Goal: Navigation & Orientation: Understand site structure

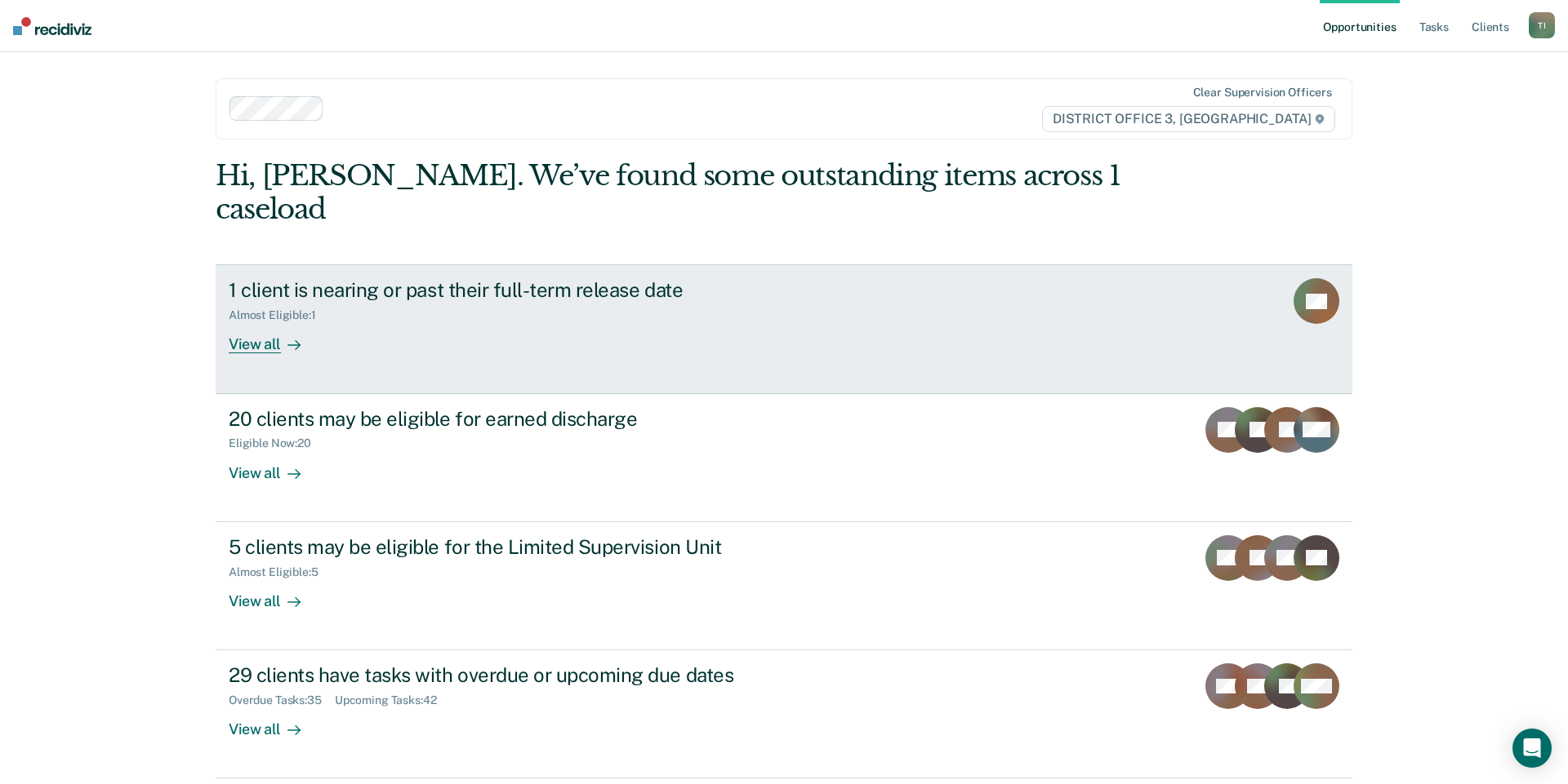
click at [253, 323] on div "View all" at bounding box center [274, 338] width 91 height 32
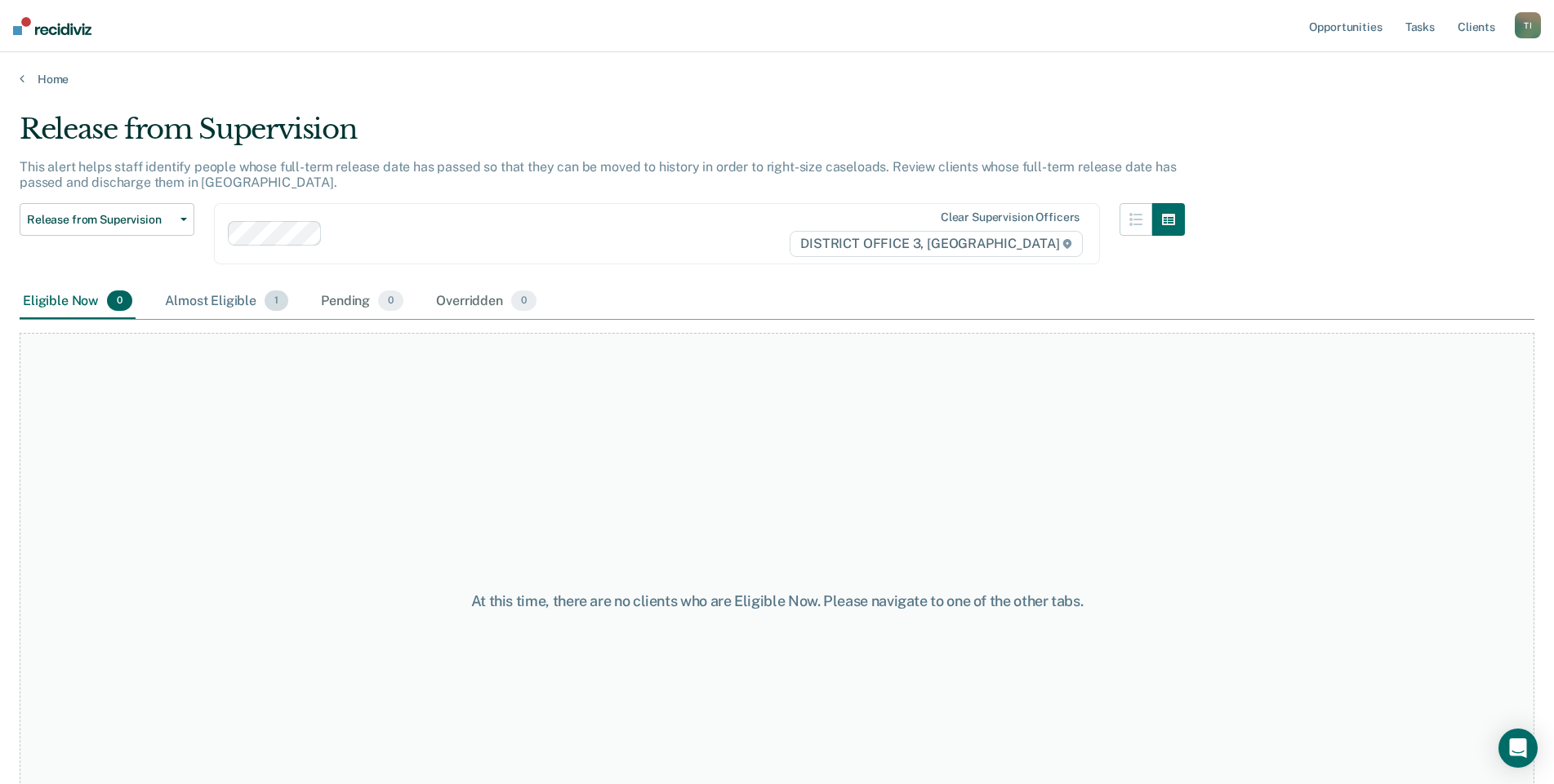
click at [216, 291] on div "Almost Eligible 1" at bounding box center [226, 301] width 130 height 36
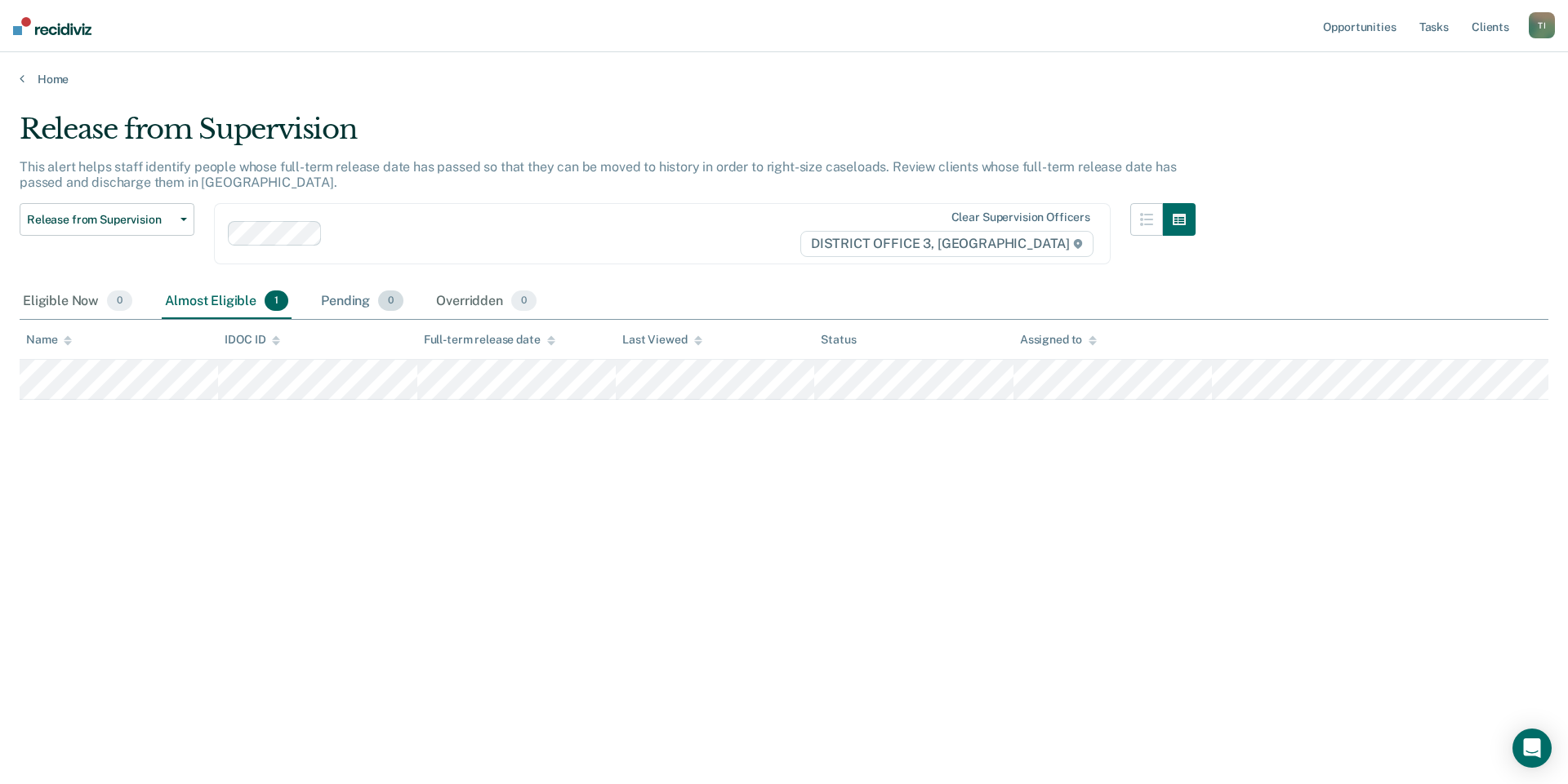
click at [328, 304] on div "Pending 0" at bounding box center [362, 301] width 89 height 36
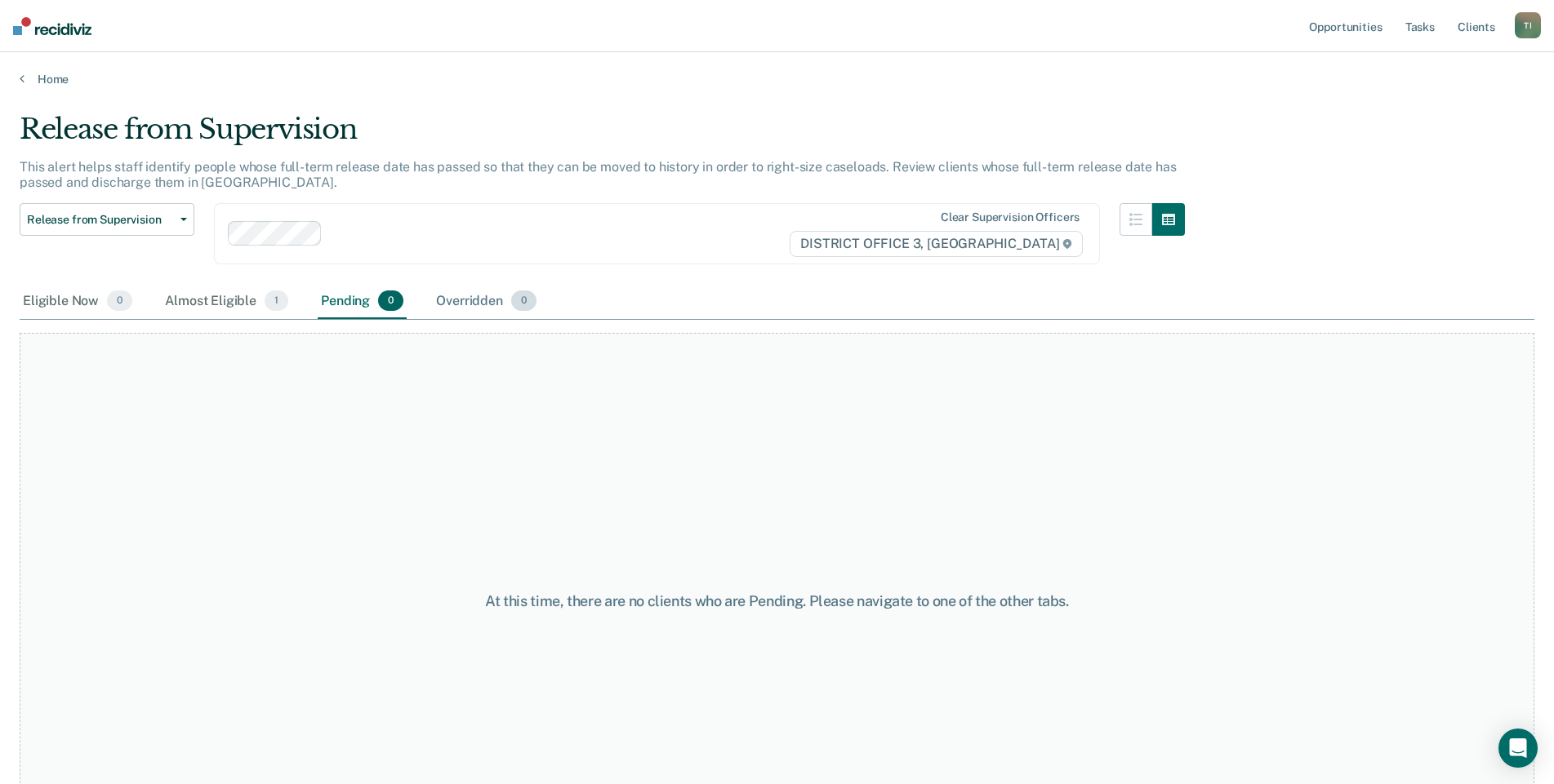
click at [491, 304] on div "Overridden 0" at bounding box center [486, 301] width 107 height 36
click at [171, 306] on div "Almost Eligible 1" at bounding box center [226, 301] width 130 height 36
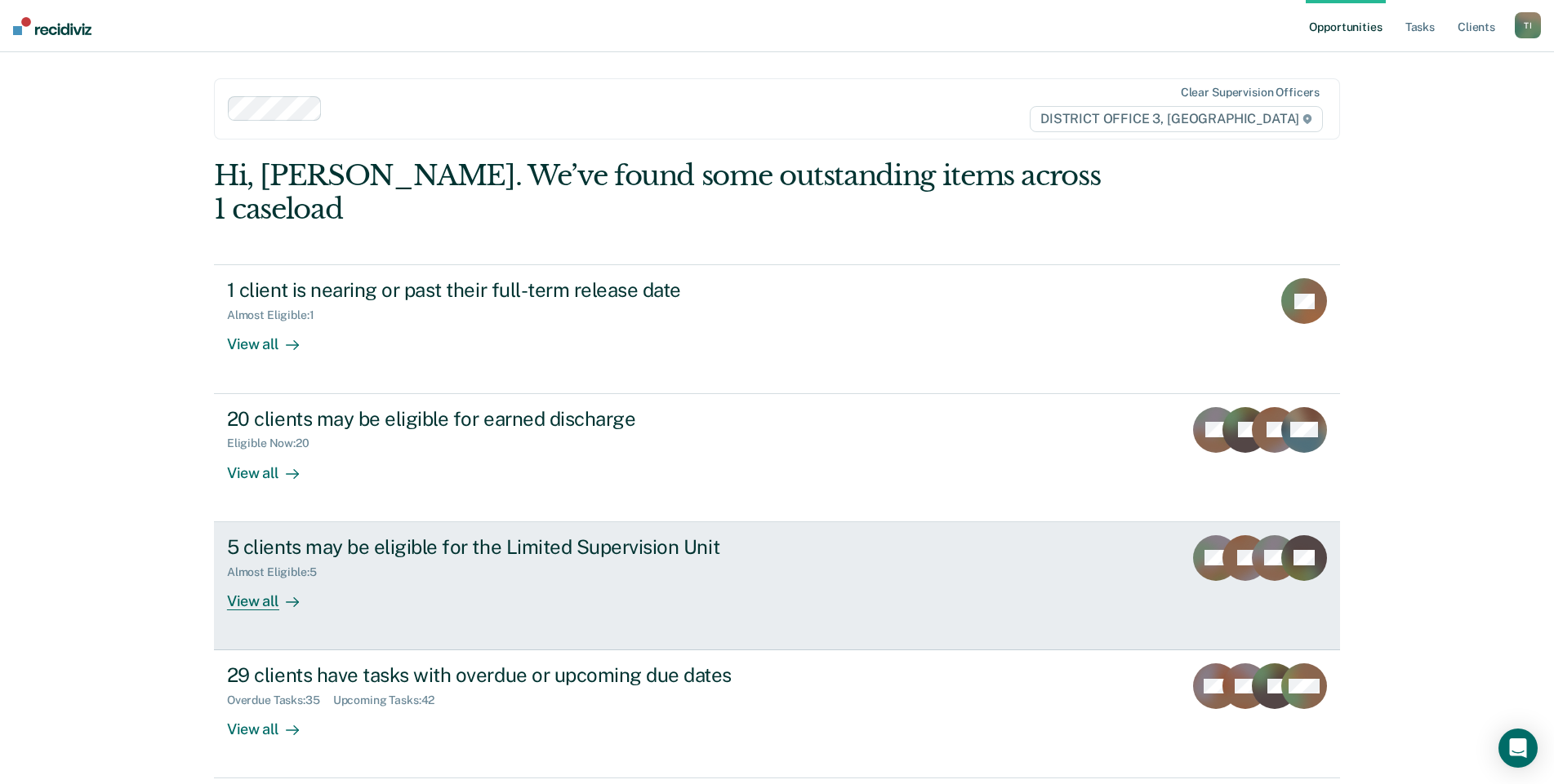
scroll to position [26, 0]
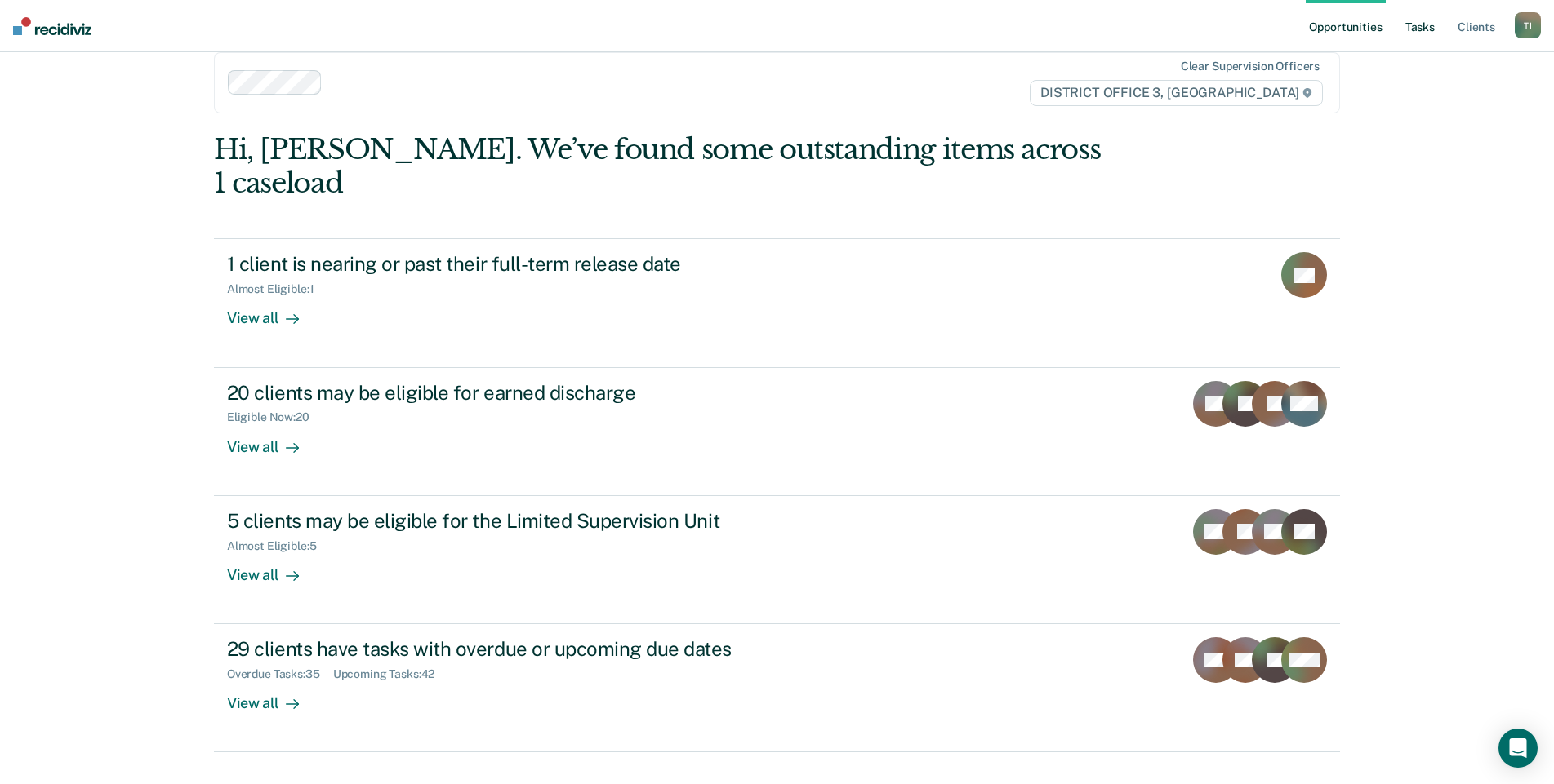
click at [1414, 25] on link "Tasks" at bounding box center [1420, 26] width 36 height 52
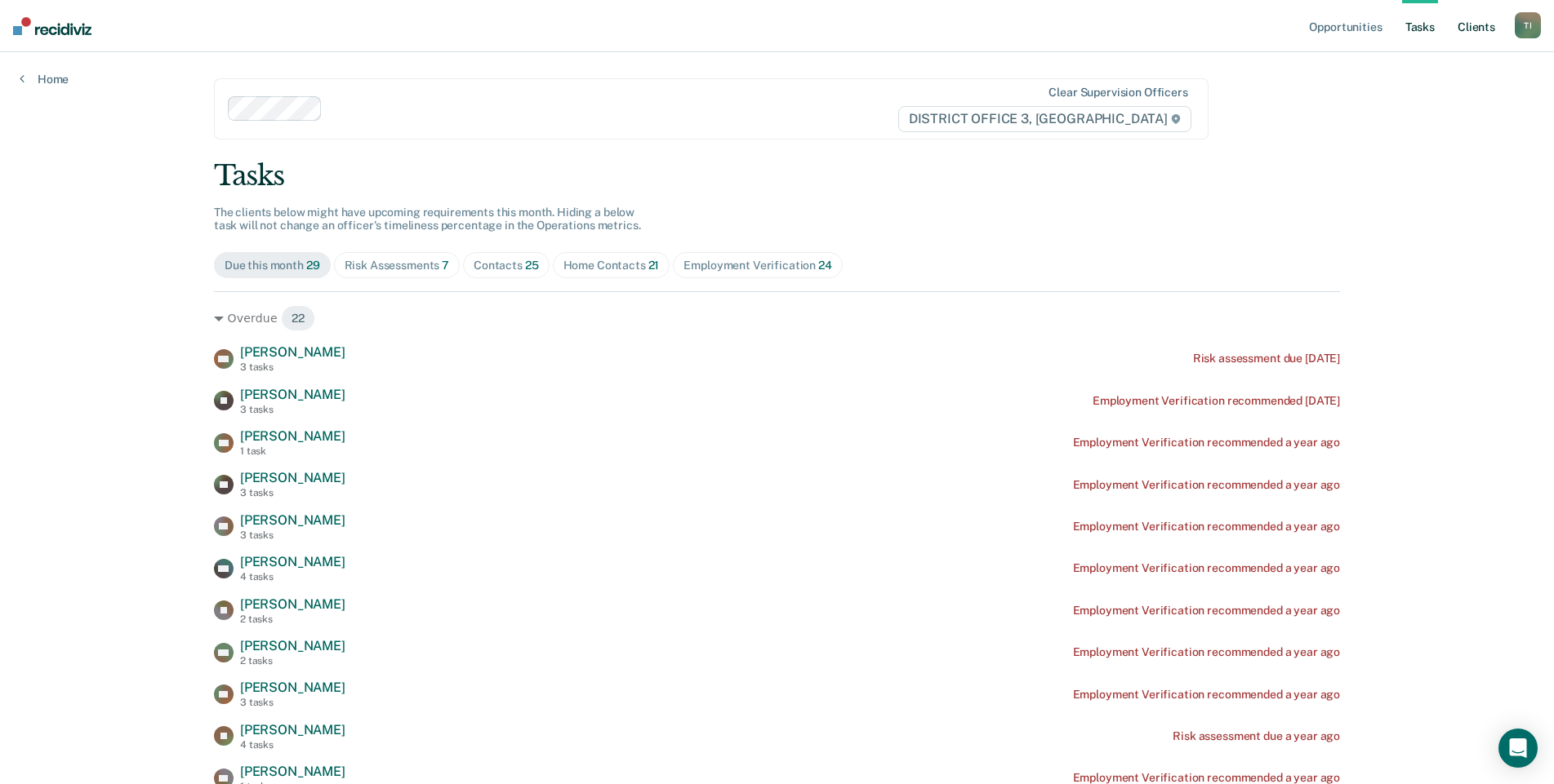
click at [1468, 33] on link "Client s" at bounding box center [1476, 26] width 44 height 52
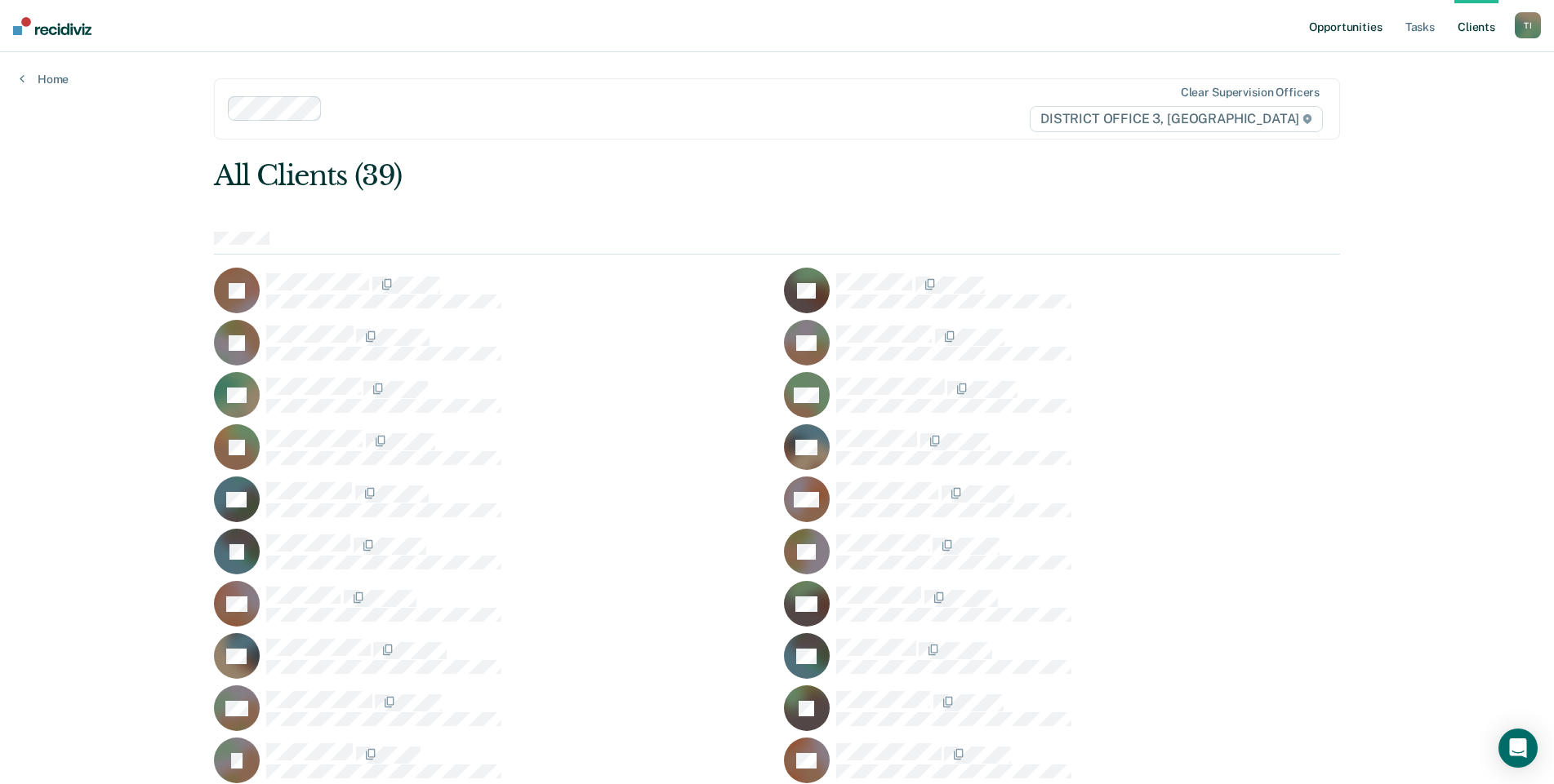
click at [1368, 24] on link "Opportunities" at bounding box center [1345, 26] width 79 height 52
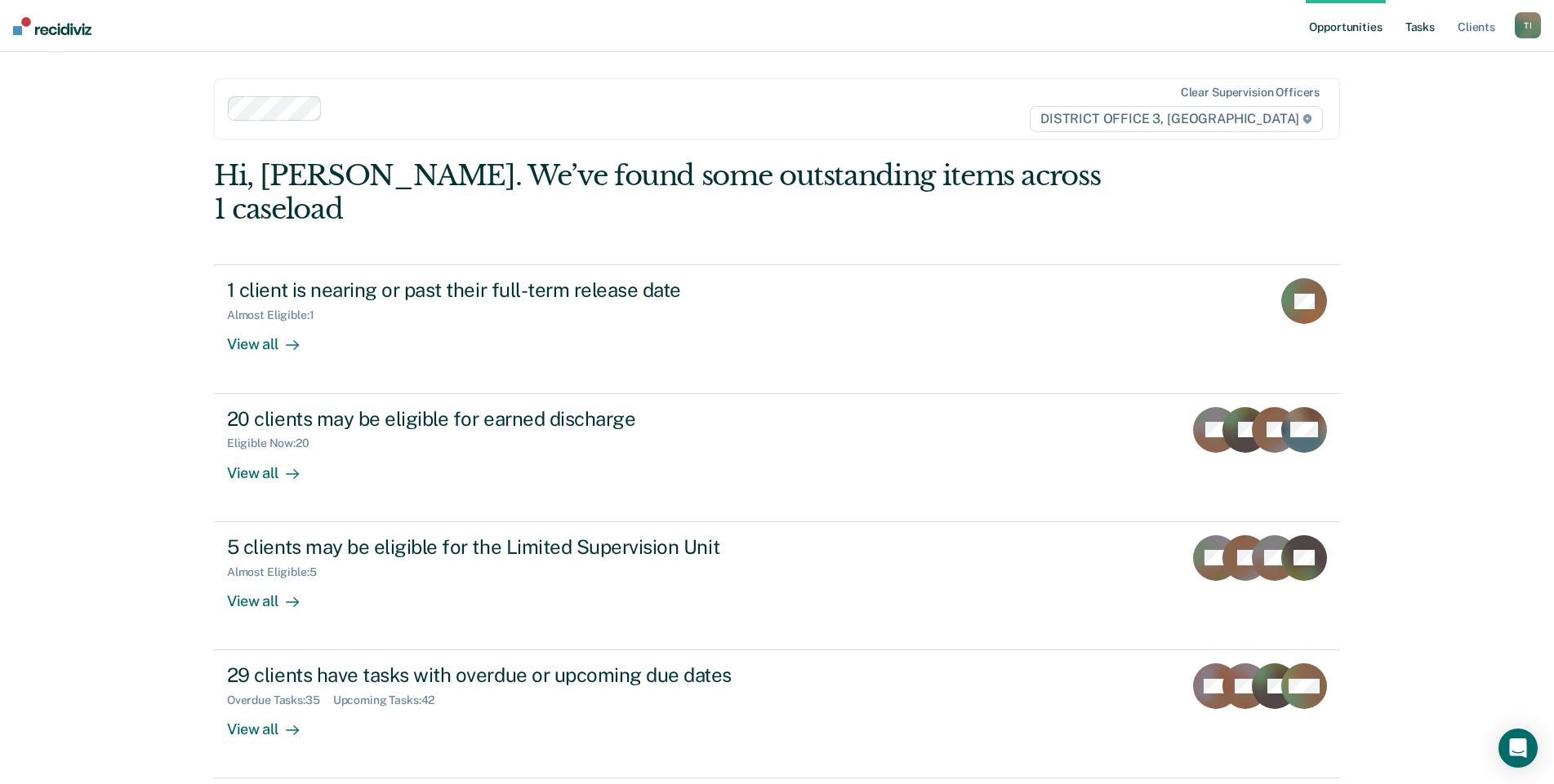
click at [1434, 18] on link "Tasks" at bounding box center [1420, 26] width 36 height 52
